Goal: Task Accomplishment & Management: Manage account settings

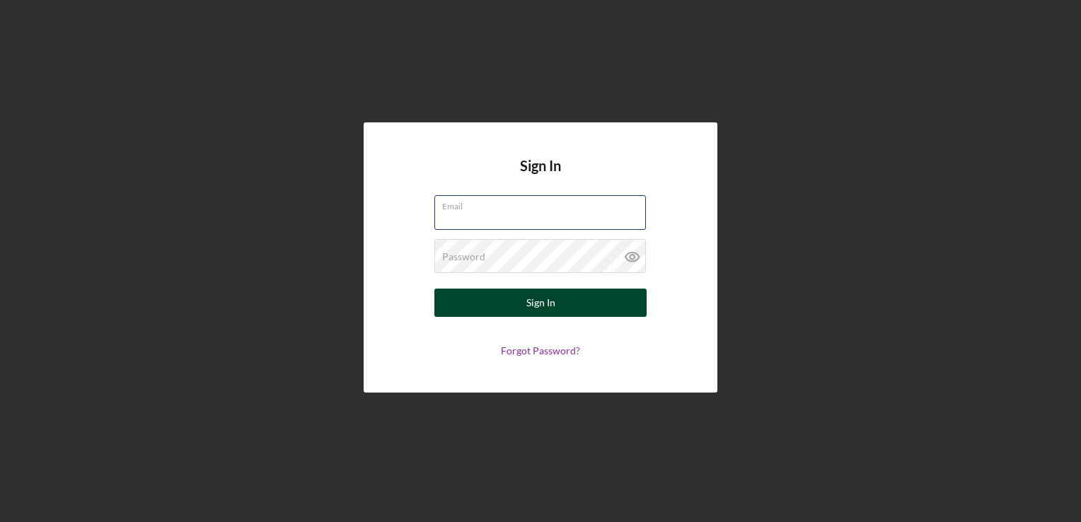
type input "[EMAIL_ADDRESS][DOMAIN_NAME]"
click at [507, 302] on button "Sign In" at bounding box center [540, 303] width 212 height 28
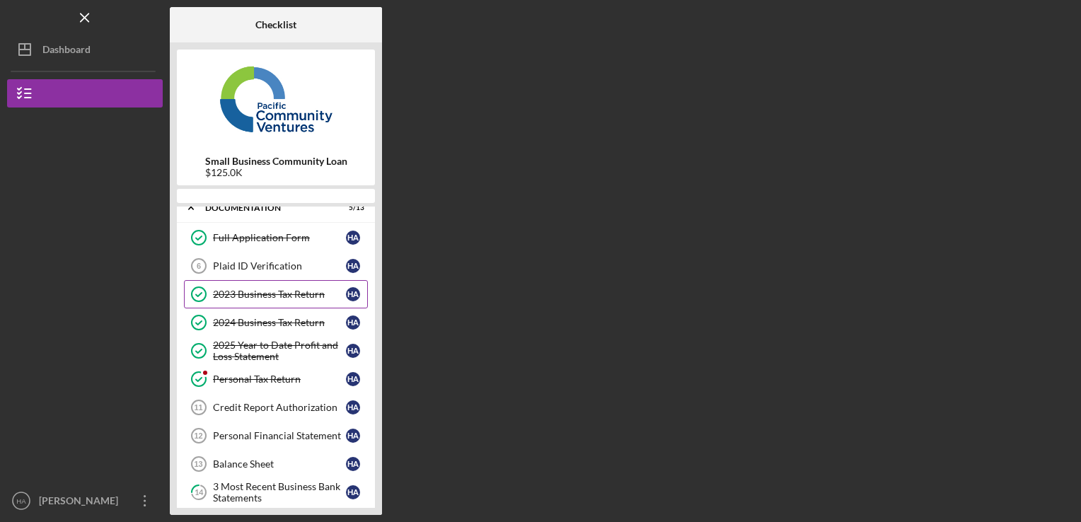
scroll to position [45, 0]
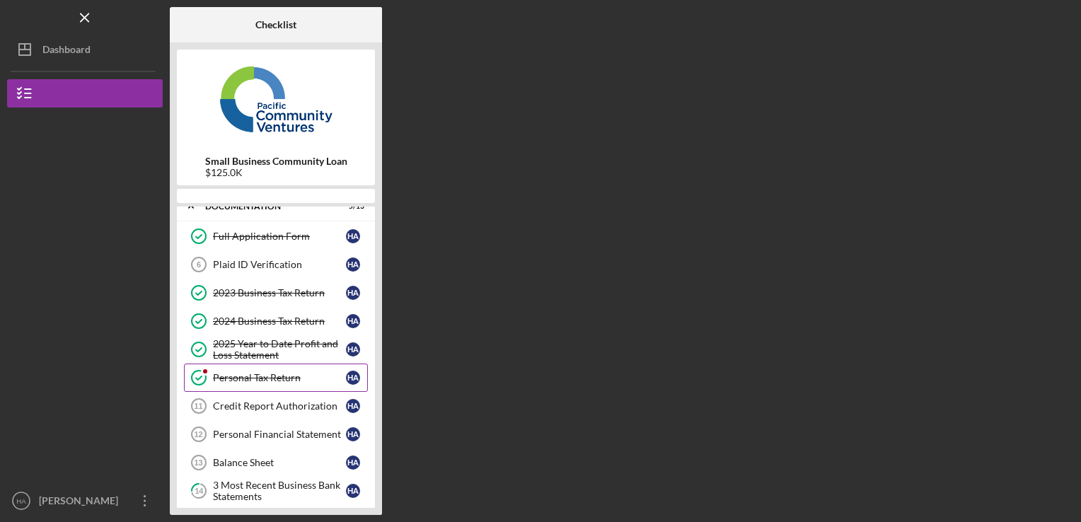
click at [267, 374] on div "Personal Tax Return" at bounding box center [279, 377] width 133 height 11
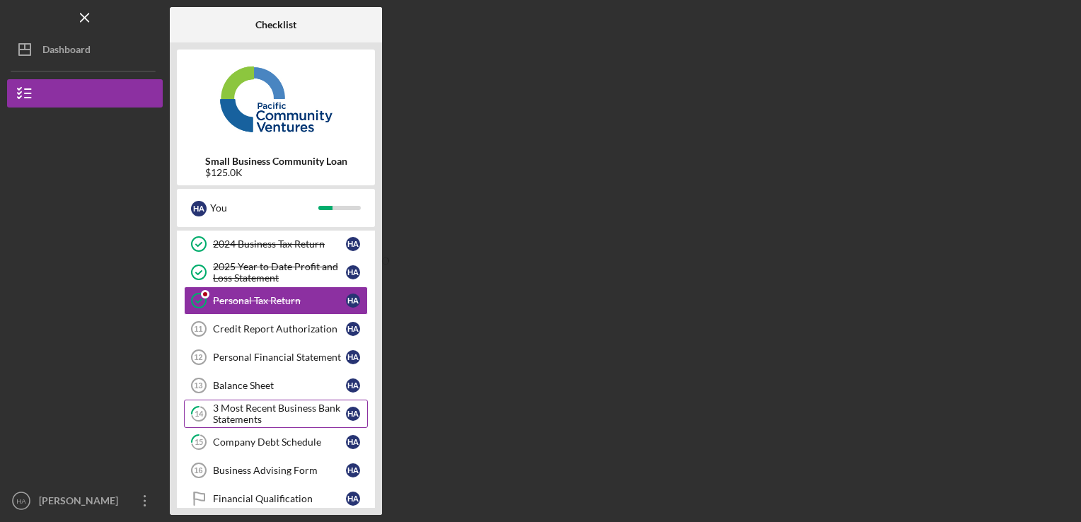
scroll to position [146, 0]
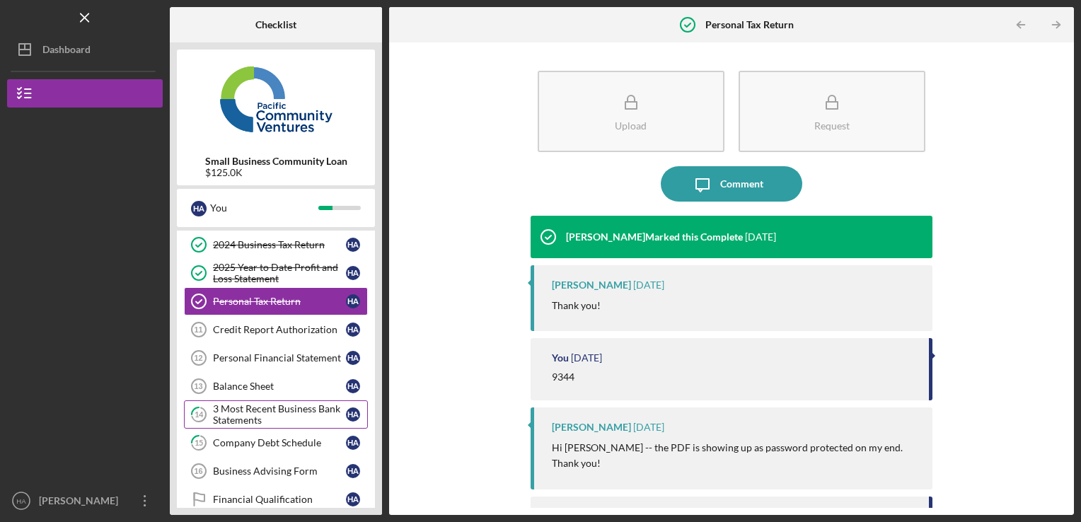
click at [227, 412] on div "3 Most Recent Business Bank Statements" at bounding box center [279, 414] width 133 height 23
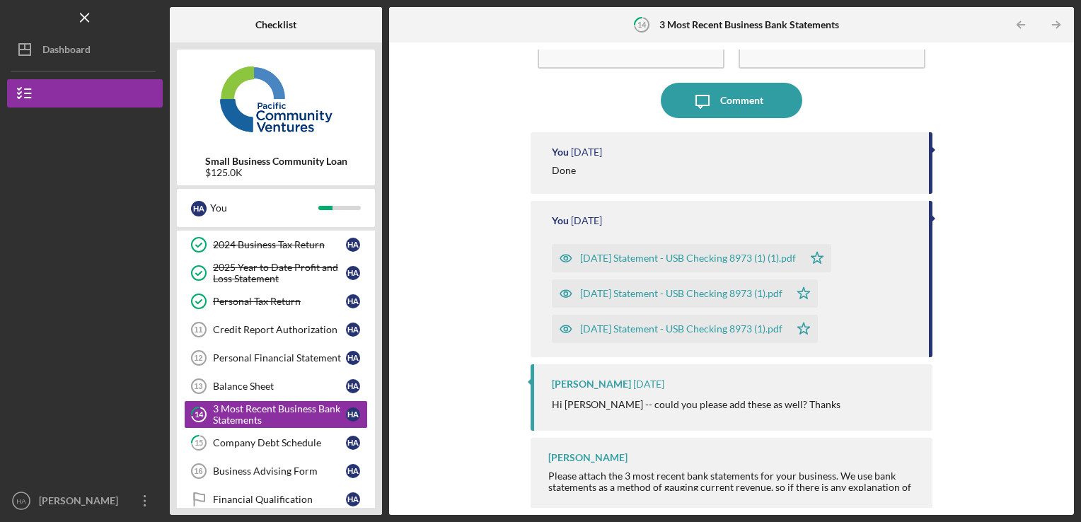
scroll to position [62, 0]
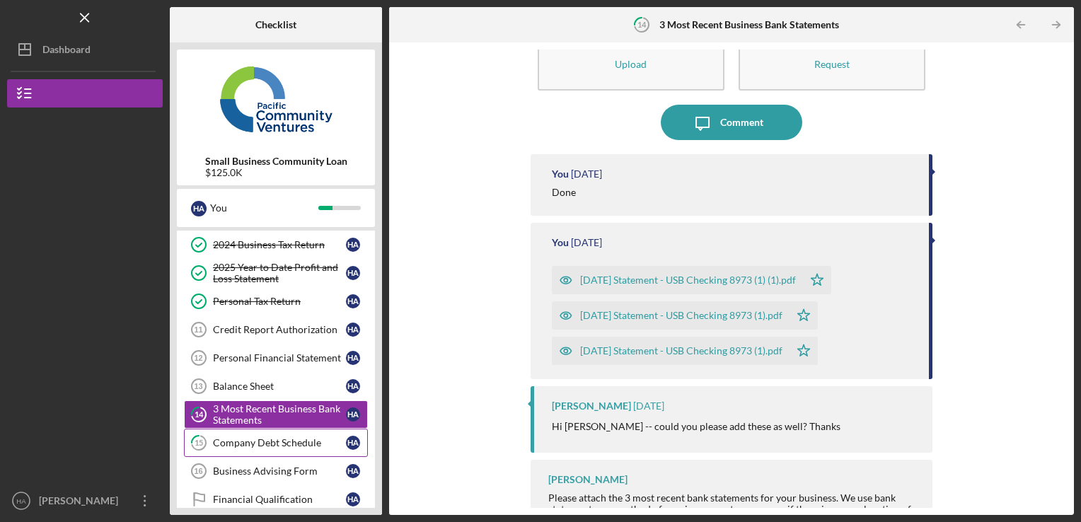
click at [274, 437] on div "Company Debt Schedule" at bounding box center [279, 442] width 133 height 11
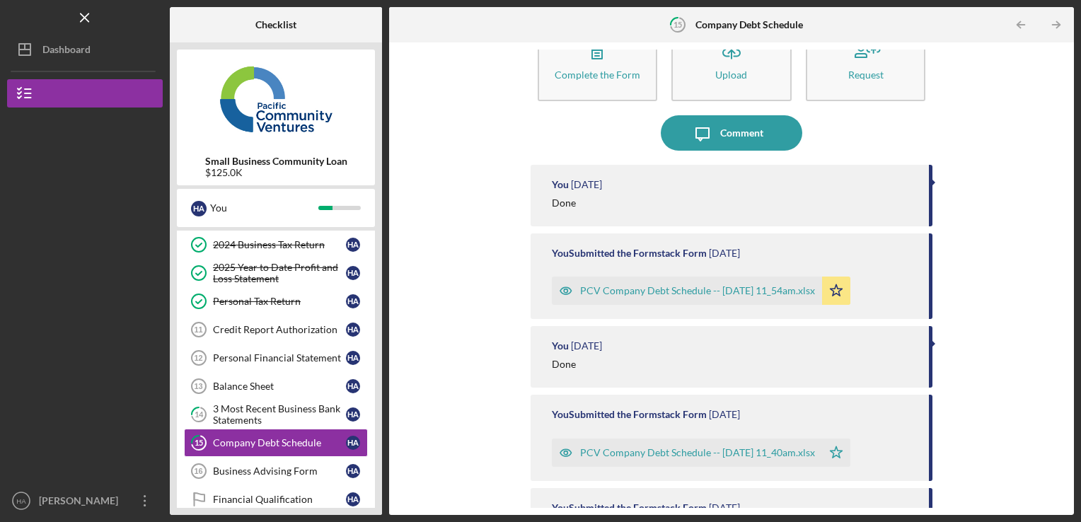
scroll to position [51, 0]
click at [281, 352] on div "Personal Financial Statement" at bounding box center [279, 357] width 133 height 11
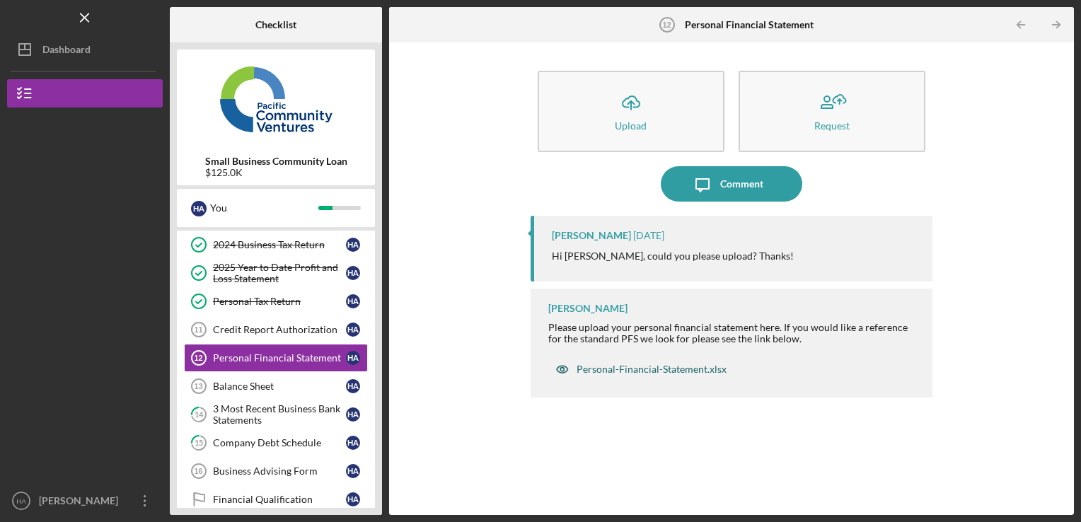
click at [623, 371] on div "Personal-Financial-Statement.xlsx" at bounding box center [651, 369] width 150 height 11
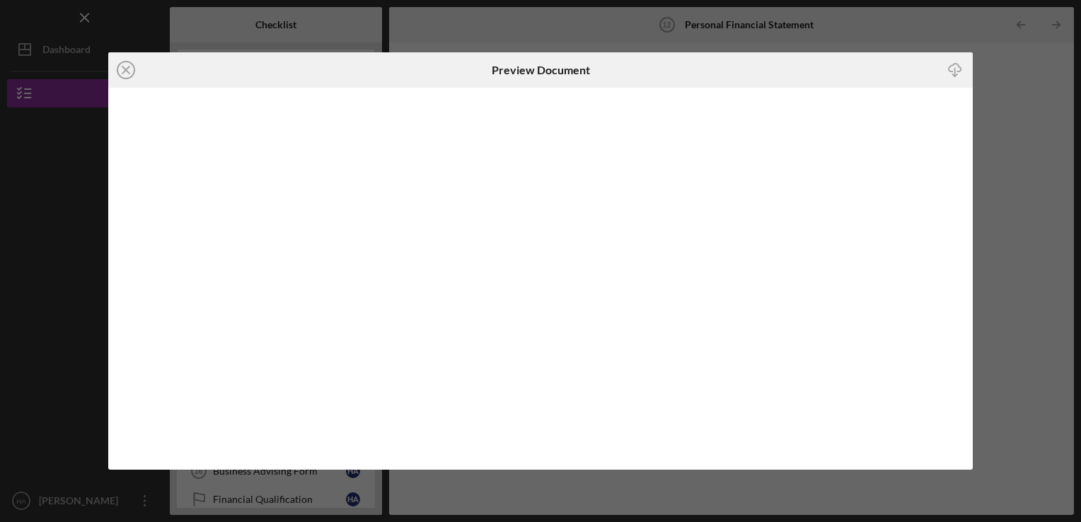
click at [956, 69] on icon "Icon/Download" at bounding box center [955, 70] width 32 height 32
click at [955, 67] on icon "Icon/Download" at bounding box center [955, 70] width 32 height 32
